Goal: Use online tool/utility: Utilize a website feature to perform a specific function

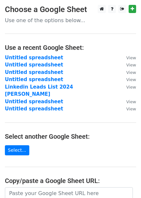
scroll to position [36, 0]
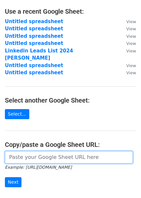
click at [30, 151] on input "url" at bounding box center [69, 157] width 128 height 12
paste input "https://docs.google.com/spreadsheets/d/1cWCHUUZhEkiIs1Xn16NGa-w25_PFf732NuiwOJA…"
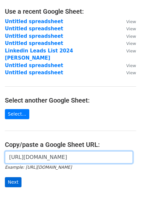
type input "https://docs.google.com/spreadsheets/d/1cWCHUUZhEkiIs1Xn16NGa-w25_PFf732NuiwOJA…"
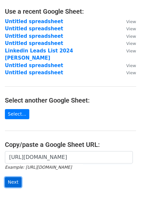
click at [20, 177] on input "Next" at bounding box center [13, 182] width 17 height 10
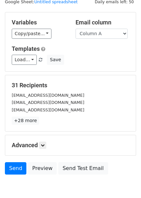
scroll to position [36, 0]
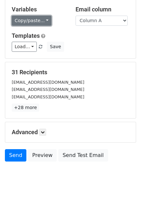
click at [24, 21] on link "Copy/paste..." at bounding box center [32, 21] width 40 height 10
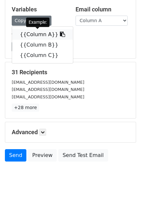
click at [34, 33] on link "{{Column A}}" at bounding box center [42, 34] width 61 height 10
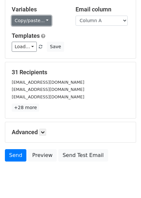
click at [34, 17] on link "Copy/paste..." at bounding box center [32, 21] width 40 height 10
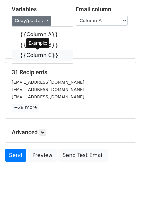
click at [42, 53] on link "{{Column C}}" at bounding box center [42, 55] width 61 height 10
